Goal: Task Accomplishment & Management: Complete application form

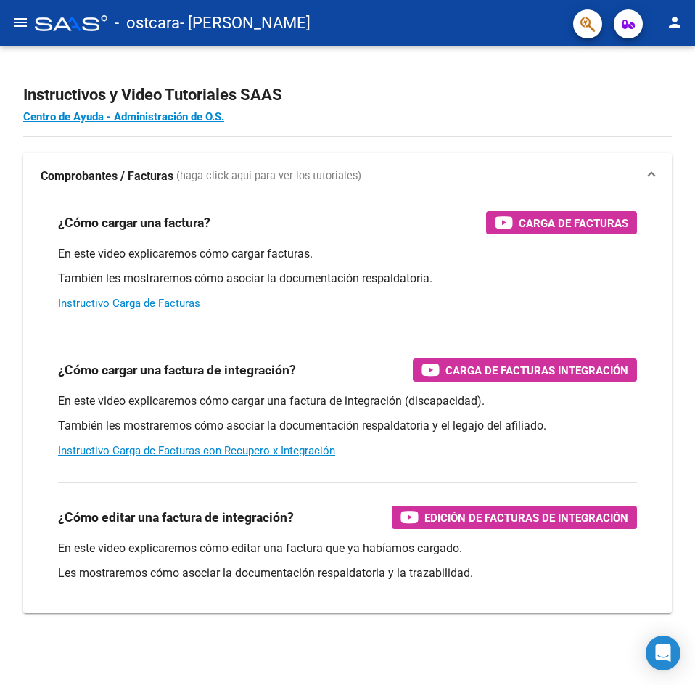
click at [18, 31] on mat-icon "menu" at bounding box center [20, 22] width 17 height 17
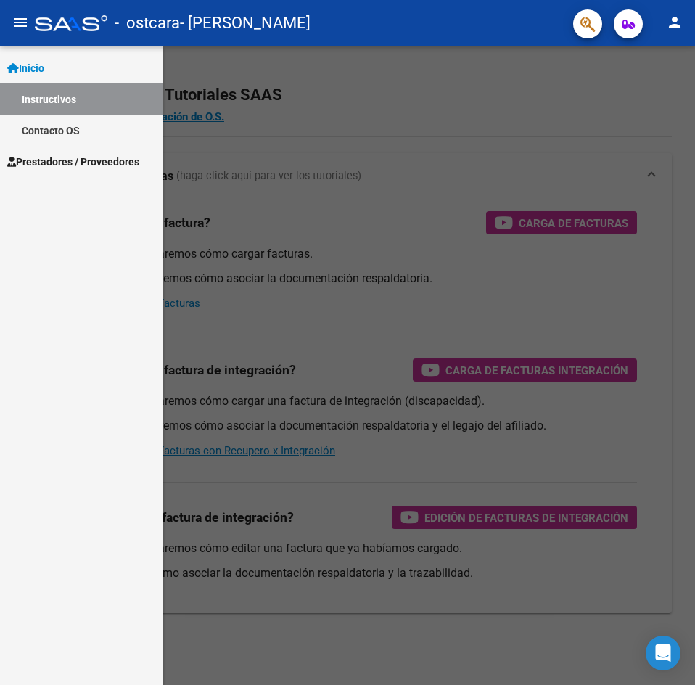
click at [375, 86] on div at bounding box center [347, 365] width 695 height 638
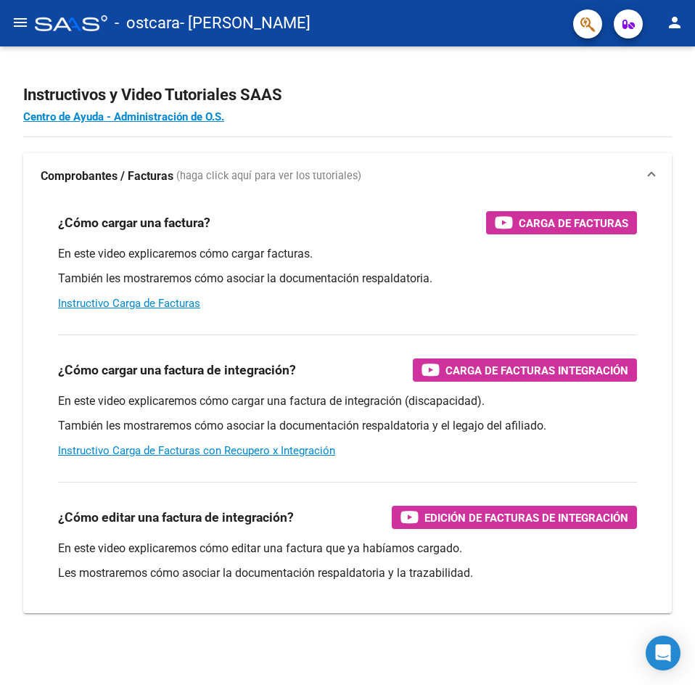
click at [14, 15] on mat-icon "menu" at bounding box center [20, 22] width 17 height 17
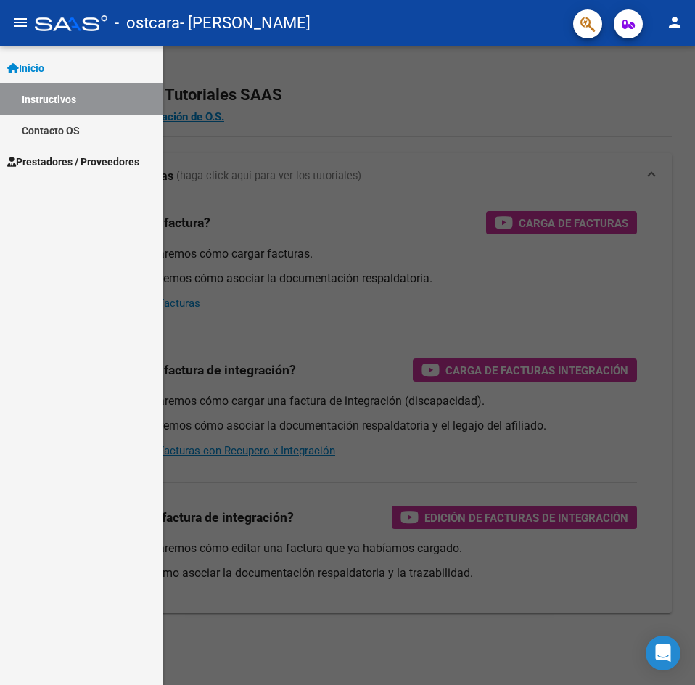
click at [78, 161] on span "Prestadores / Proveedores" at bounding box center [73, 162] width 132 height 16
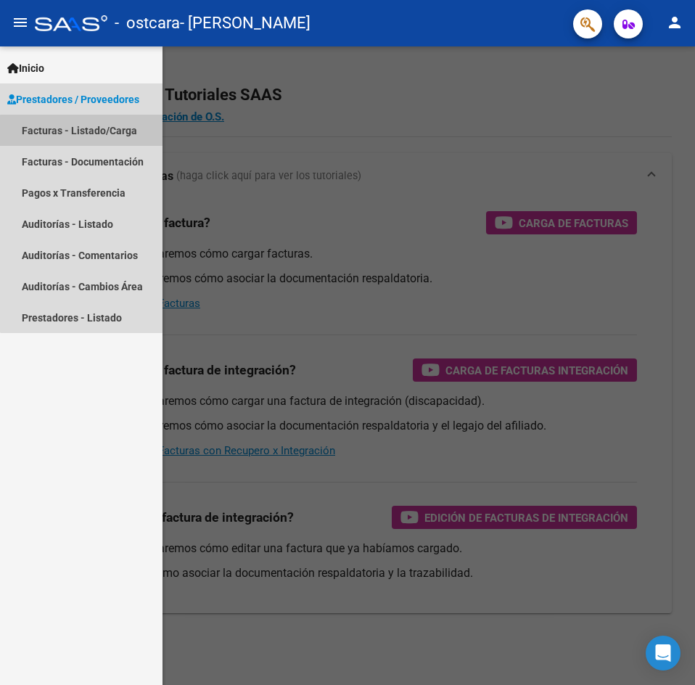
click at [89, 135] on link "Facturas - Listado/Carga" at bounding box center [81, 130] width 162 height 31
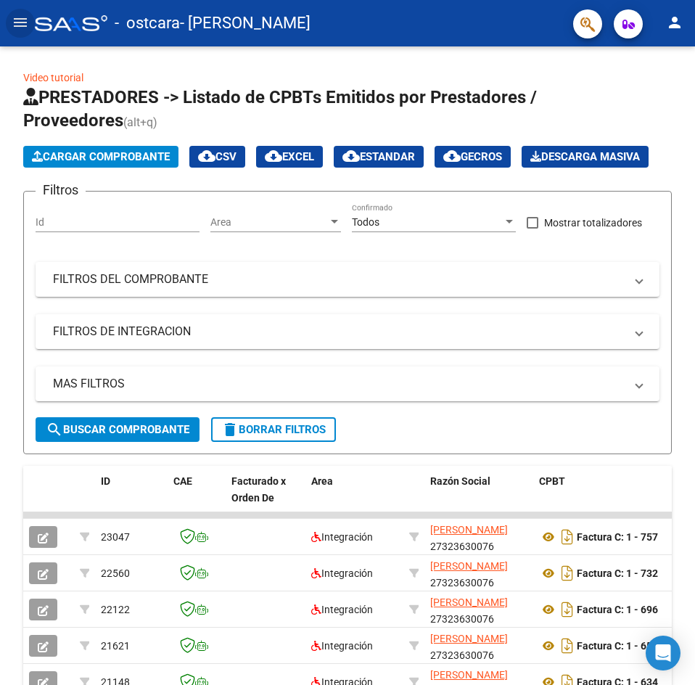
click at [96, 163] on button "Cargar Comprobante" at bounding box center [100, 157] width 155 height 22
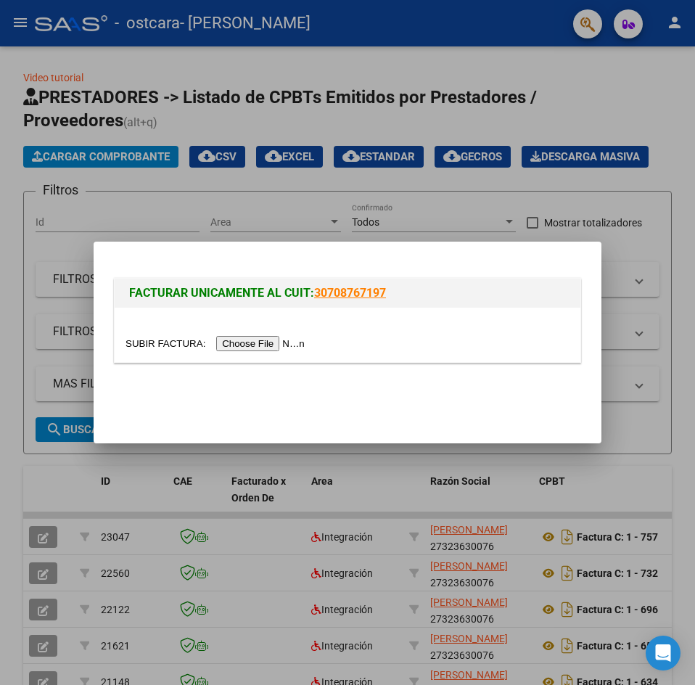
click at [266, 343] on input "file" at bounding box center [217, 343] width 184 height 15
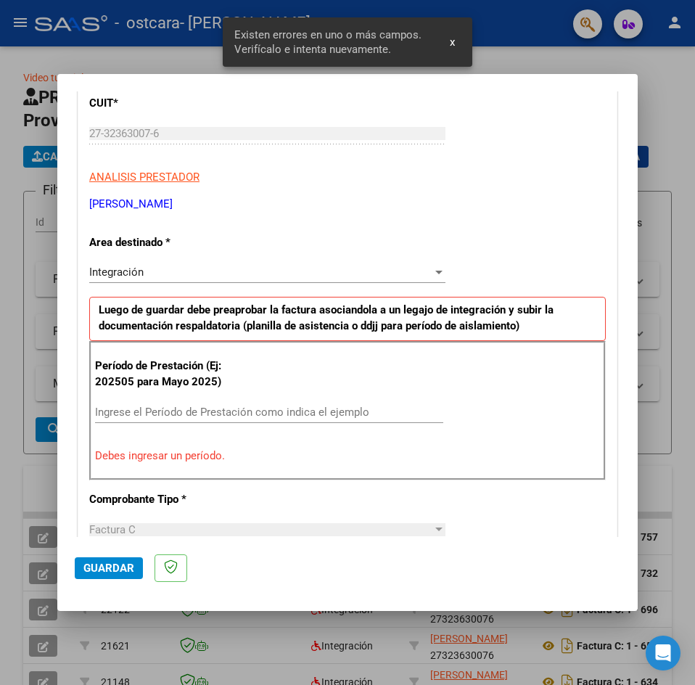
scroll to position [218, 0]
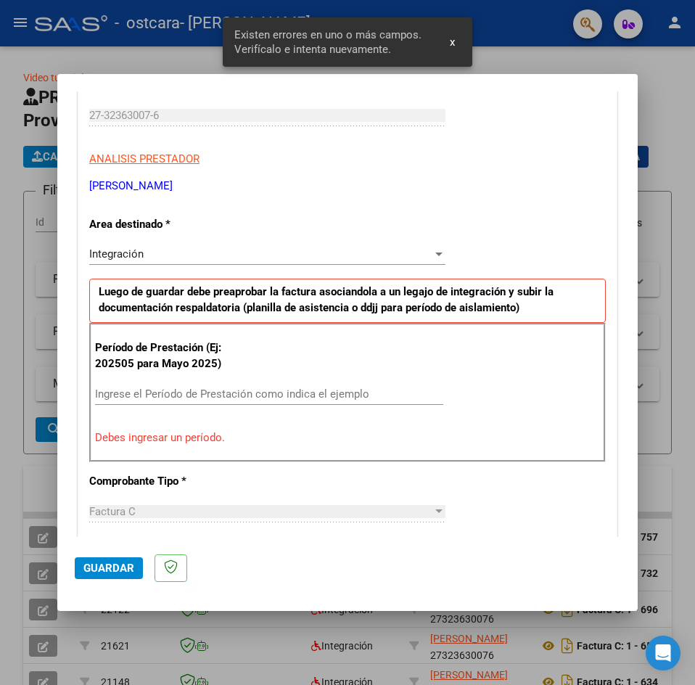
click at [189, 390] on input "Ingrese el Período de Prestación como indica el ejemplo" at bounding box center [269, 393] width 348 height 13
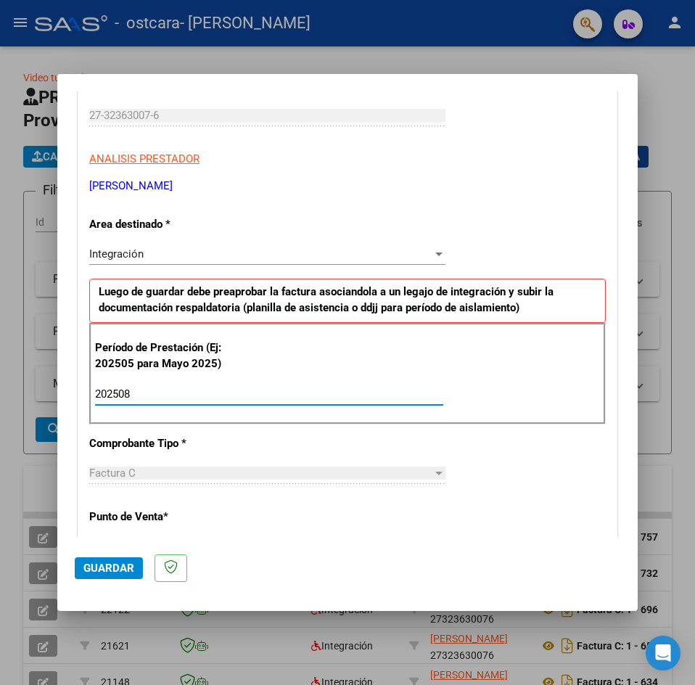
type input "202508"
click at [131, 571] on span "Guardar" at bounding box center [108, 567] width 51 height 13
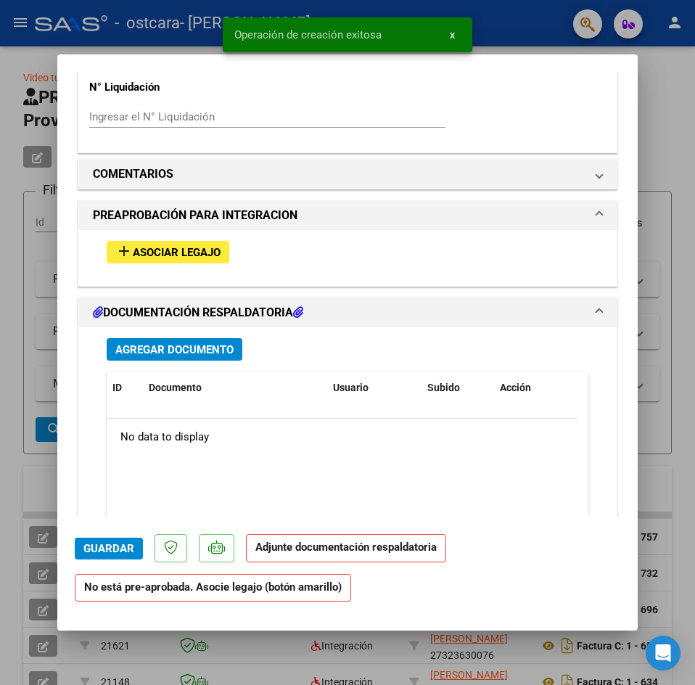
scroll to position [1028, 0]
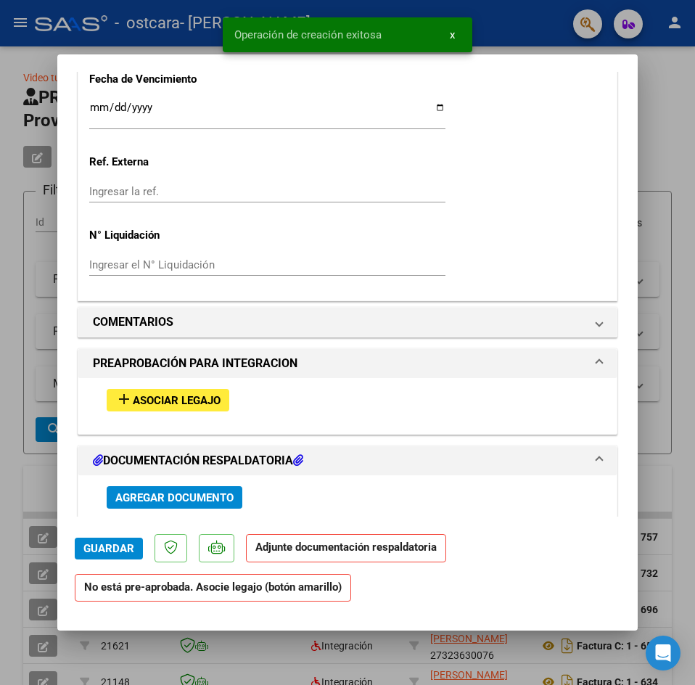
click at [170, 401] on span "Asociar Legajo" at bounding box center [177, 400] width 88 height 13
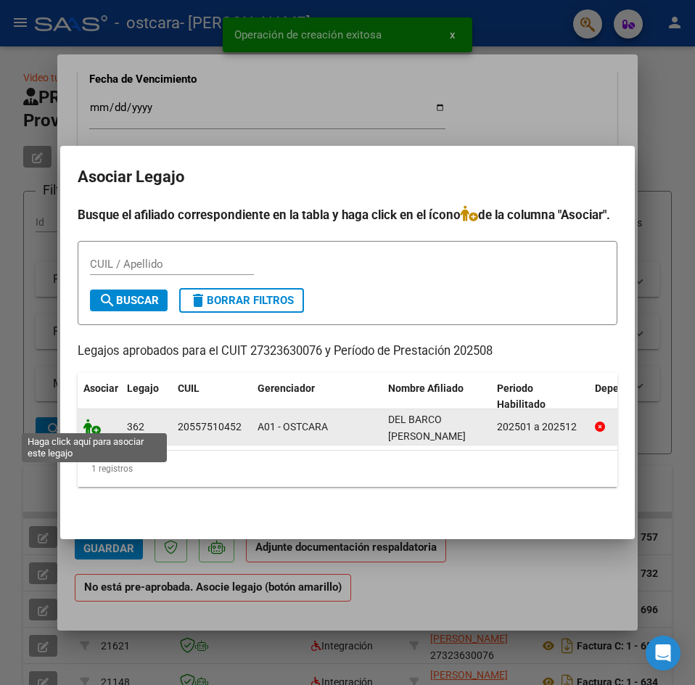
click at [83, 427] on icon at bounding box center [91, 427] width 17 height 16
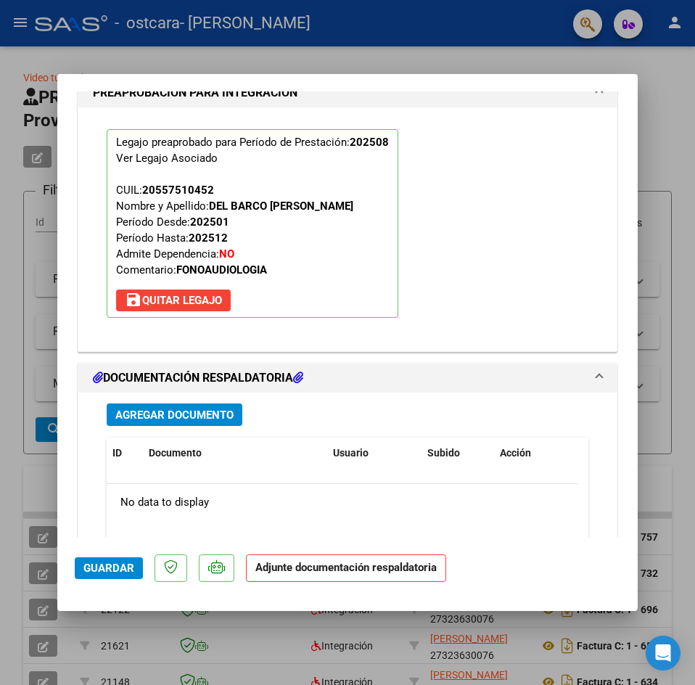
scroll to position [1544, 0]
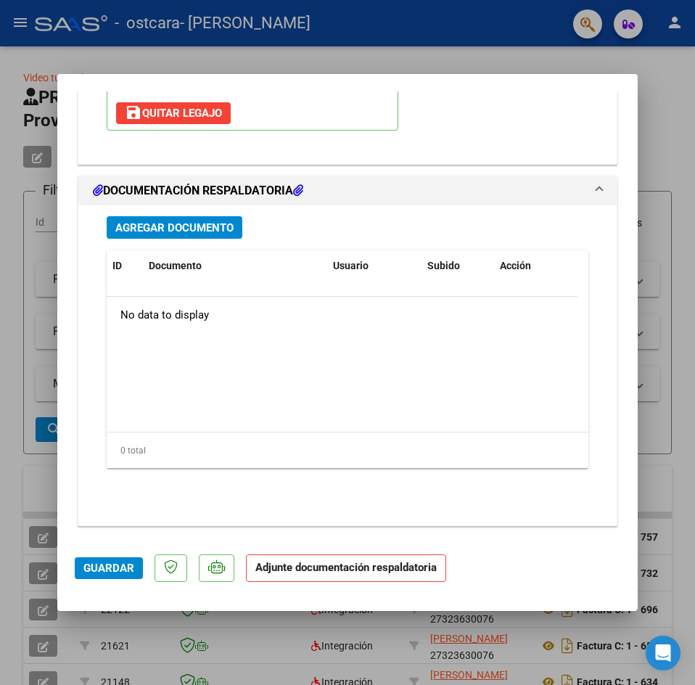
click at [175, 226] on span "Agregar Documento" at bounding box center [174, 227] width 118 height 13
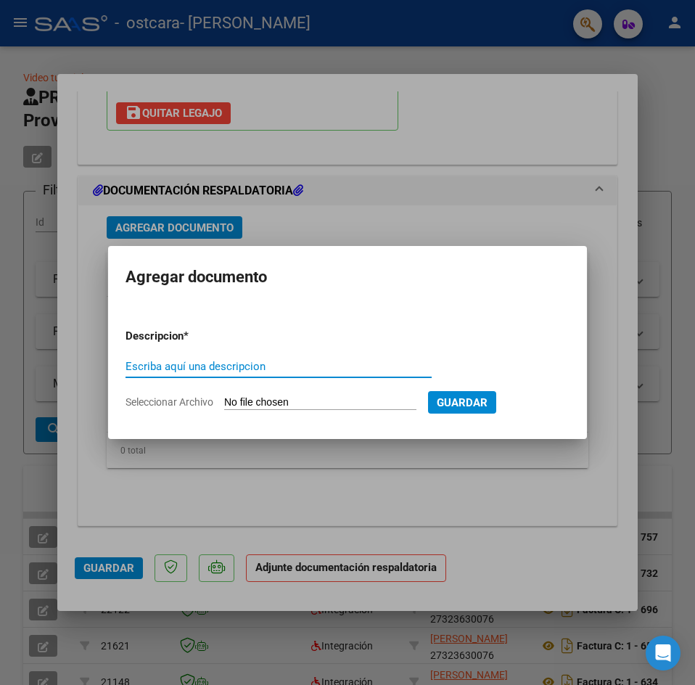
click at [392, 400] on input "Seleccionar Archivo" at bounding box center [320, 403] width 192 height 14
type input "C:\fakepath\planilla Agosto Del [PERSON_NAME].pdf"
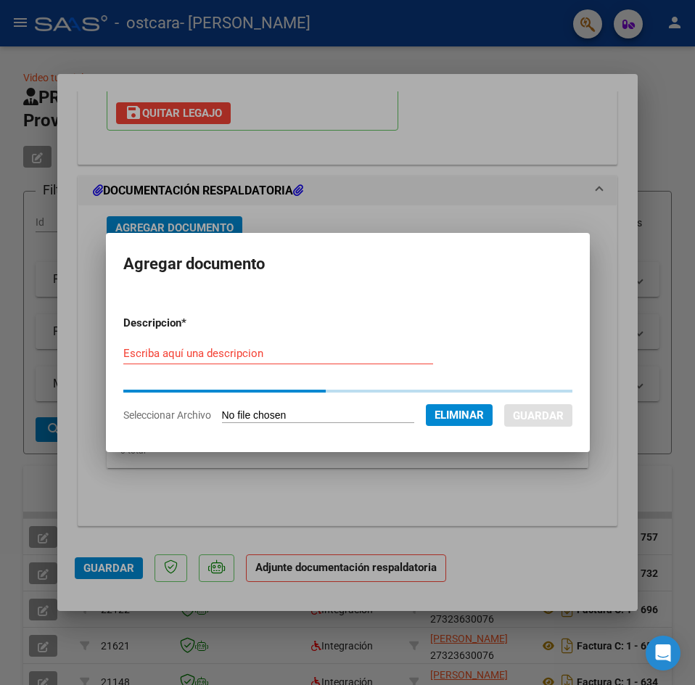
click at [206, 350] on input "Escriba aquí una descripcion" at bounding box center [278, 353] width 310 height 13
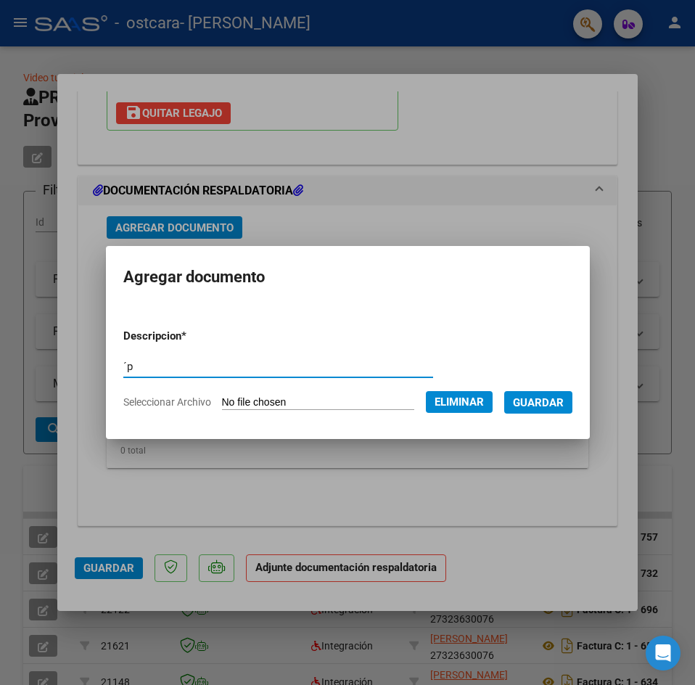
type input "´"
type input "planilla de asistencia"
